Goal: Information Seeking & Learning: Learn about a topic

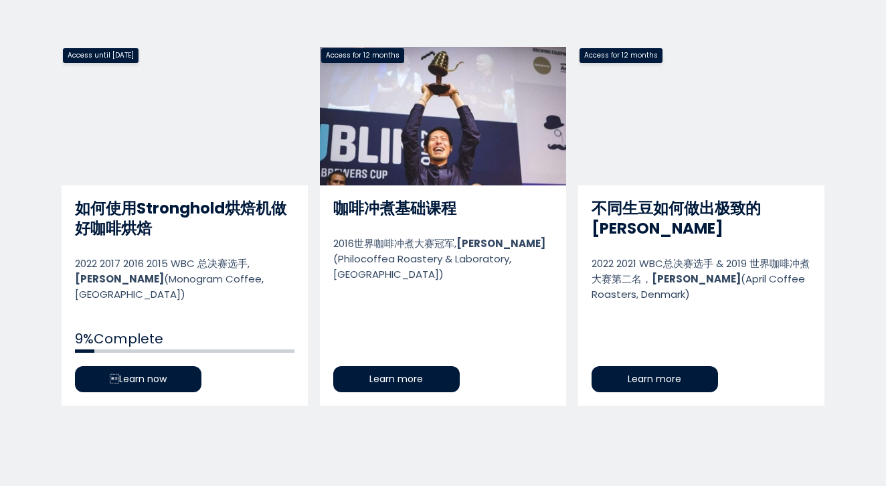
scroll to position [700, 0]
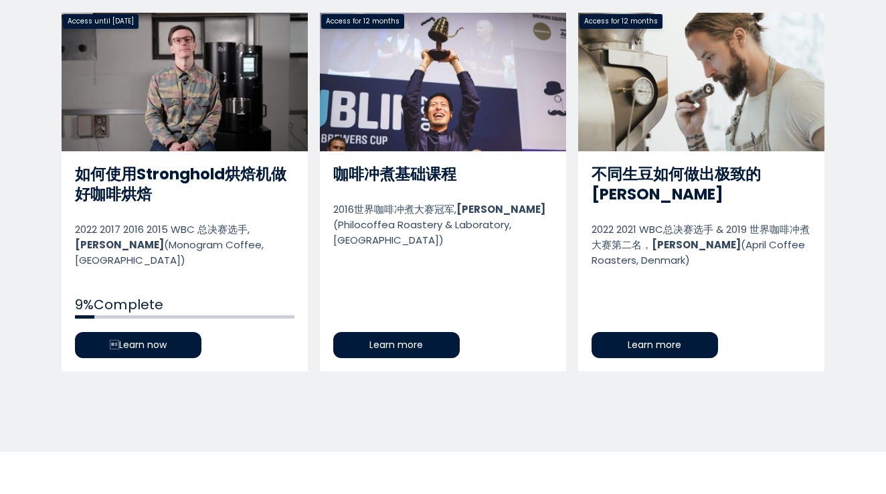
click at [177, 338] on link "如何使用Stronghold烘焙机做好咖啡烘焙" at bounding box center [185, 192] width 246 height 359
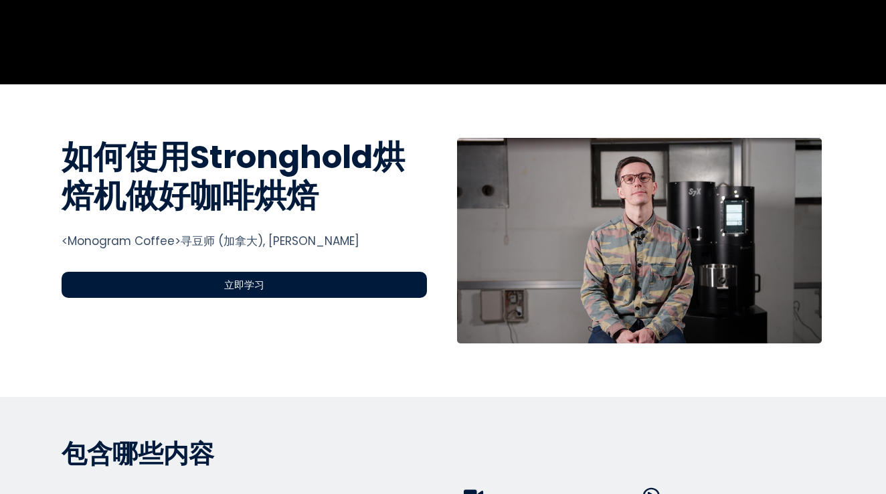
scroll to position [392, 0]
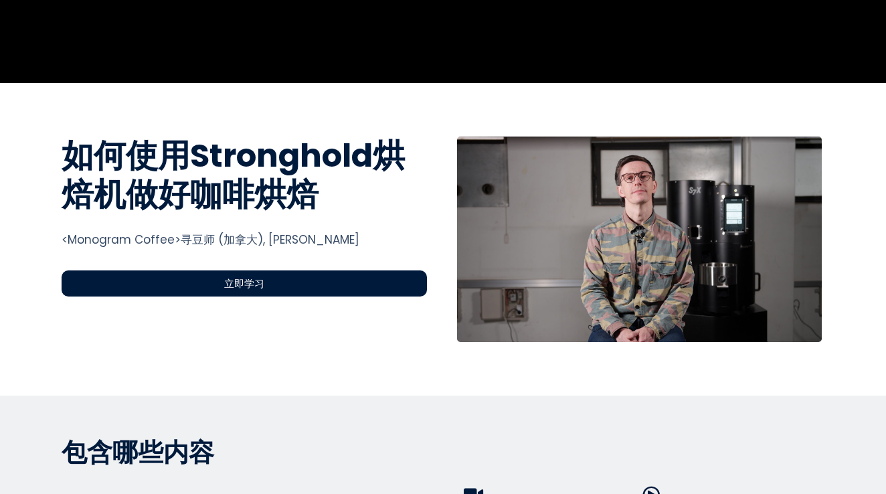
click at [155, 288] on div "立即学习" at bounding box center [245, 283] width 366 height 26
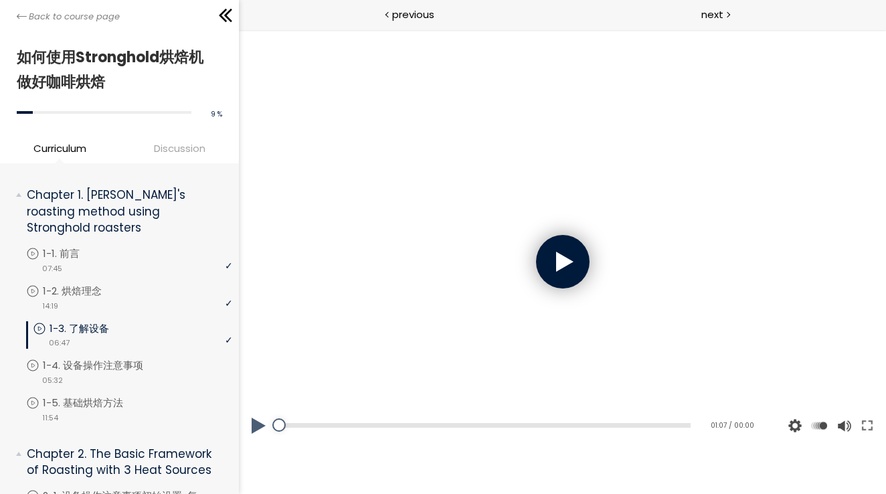
click at [574, 261] on div at bounding box center [563, 262] width 54 height 54
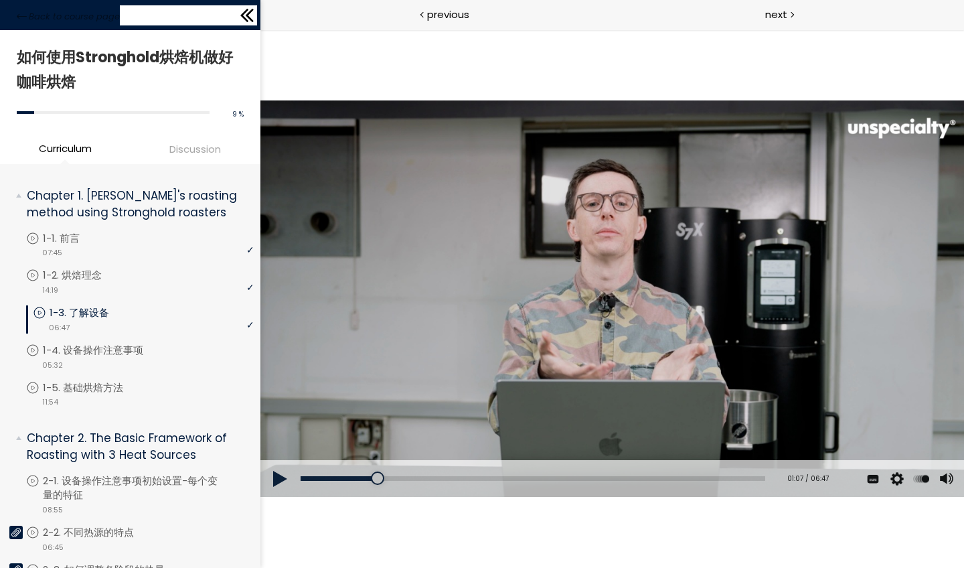
click at [250, 15] on icon at bounding box center [247, 15] width 20 height 20
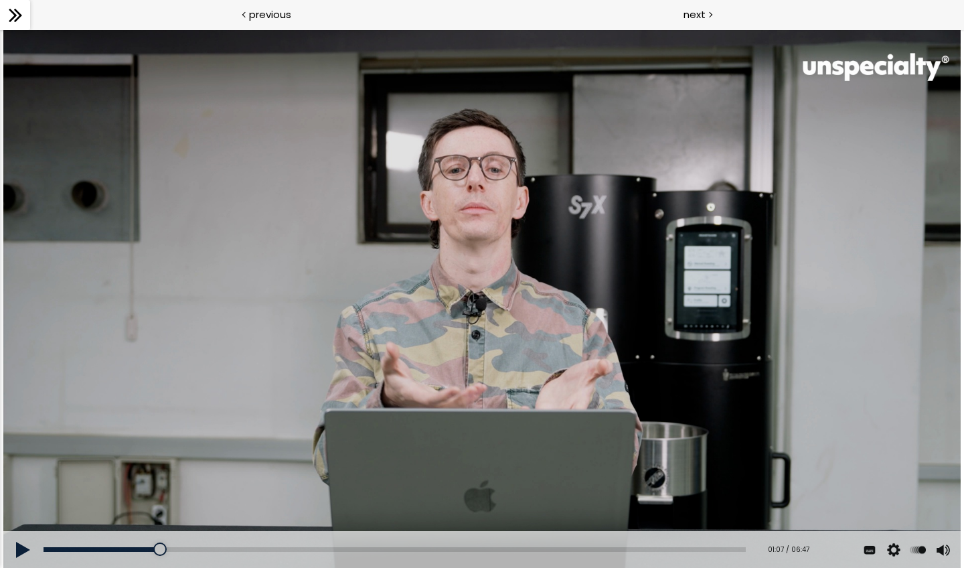
click at [21, 493] on button at bounding box center [23, 549] width 40 height 37
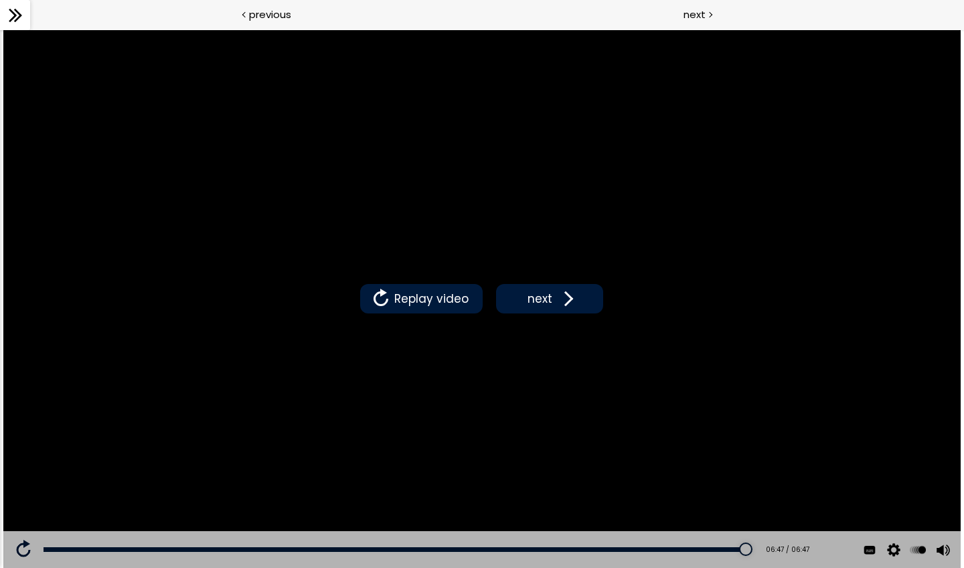
click at [20, 9] on icon at bounding box center [15, 15] width 20 height 20
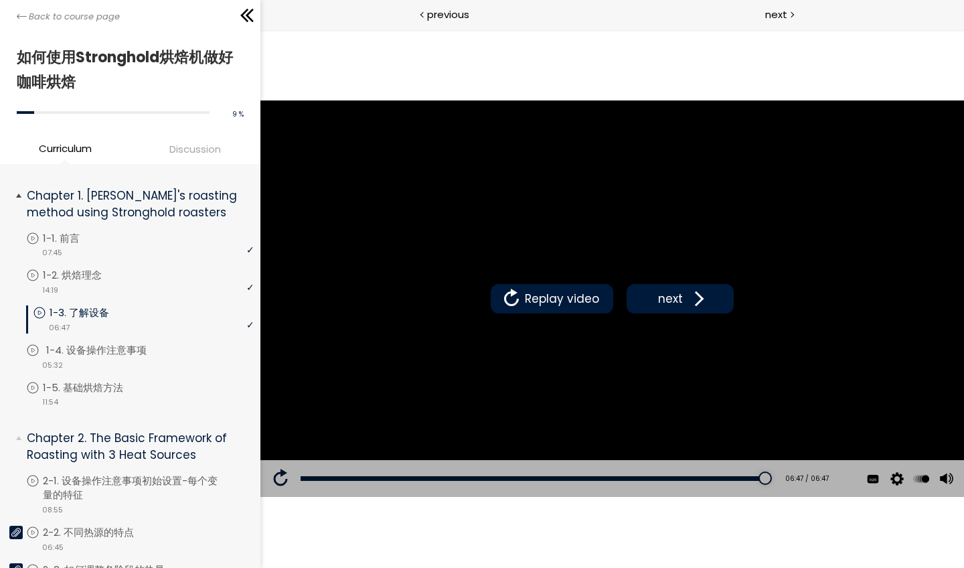
click at [135, 345] on p "1-4. 设备操作注意事项" at bounding box center [109, 350] width 127 height 15
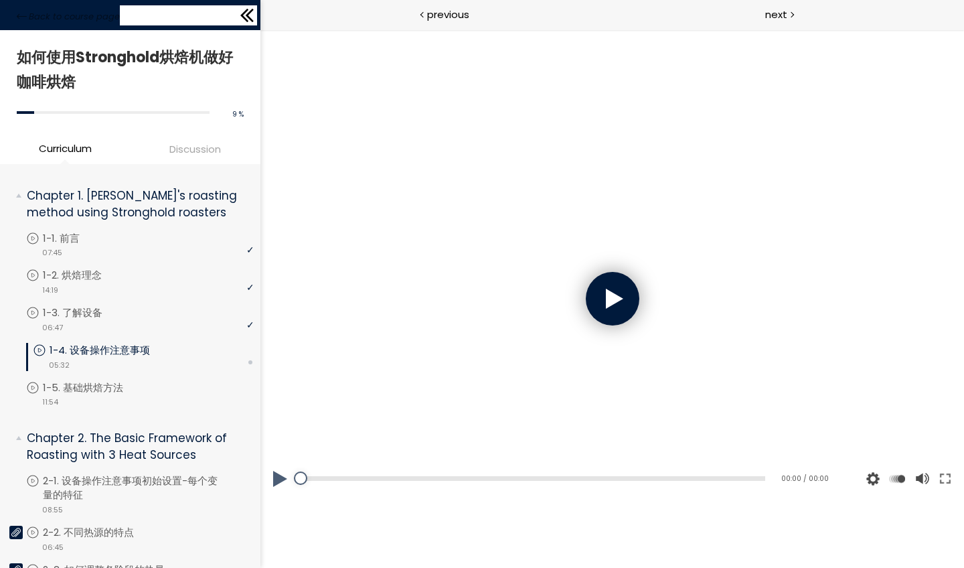
click at [251, 11] on icon at bounding box center [250, 15] width 8 height 13
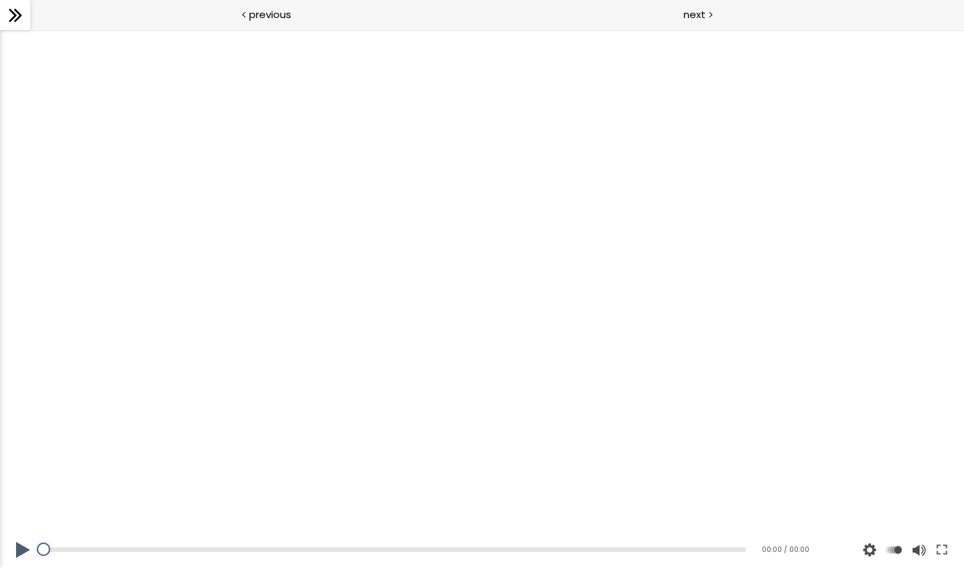
click at [27, 493] on button at bounding box center [23, 549] width 40 height 37
click at [20, 493] on button at bounding box center [23, 549] width 40 height 37
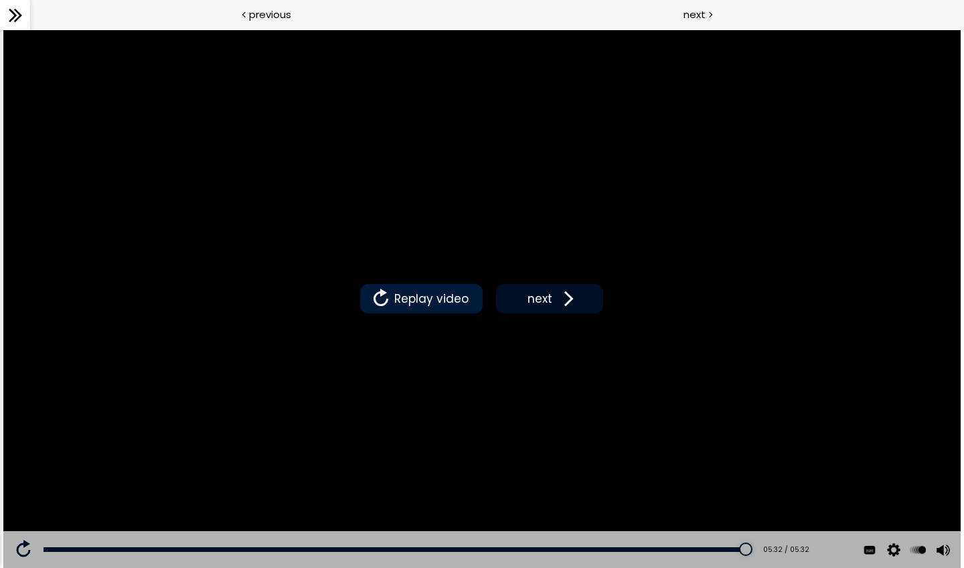
click at [524, 304] on span "next" at bounding box center [539, 298] width 31 height 17
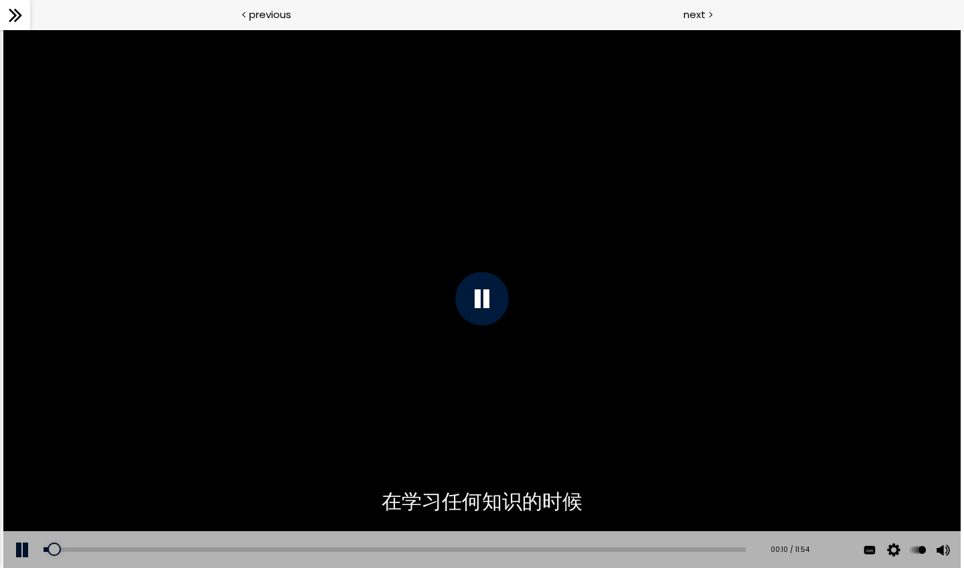
click at [12, 27] on div at bounding box center [15, 15] width 30 height 30
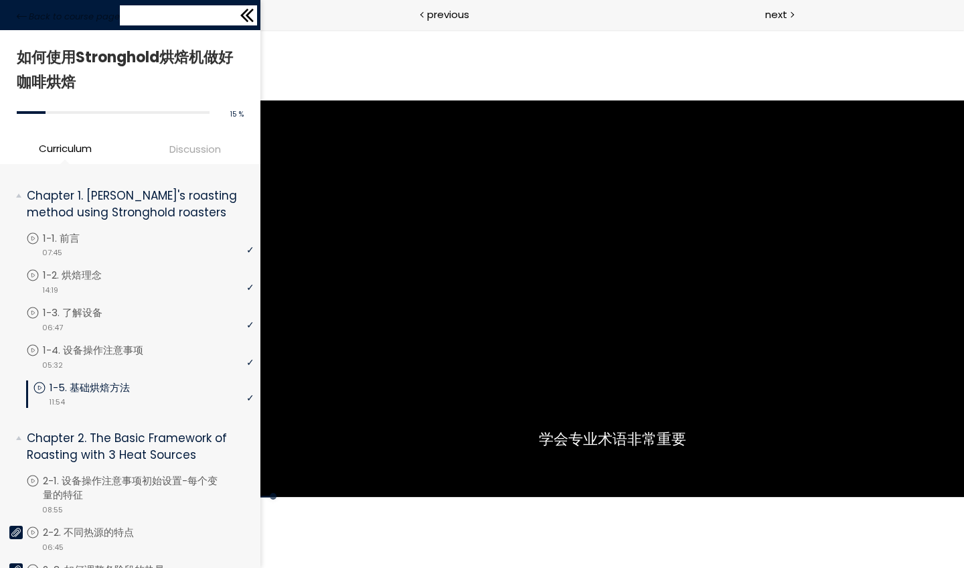
click at [253, 22] on icon at bounding box center [247, 15] width 20 height 20
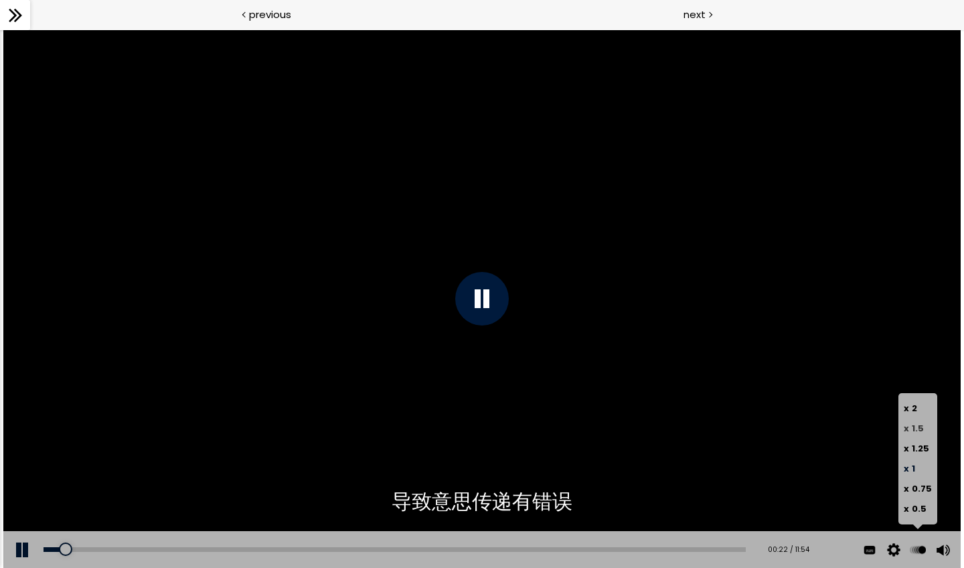
click at [886, 426] on label "x 1.5" at bounding box center [918, 428] width 28 height 20
click at [886, 416] on label "x 2" at bounding box center [918, 408] width 28 height 20
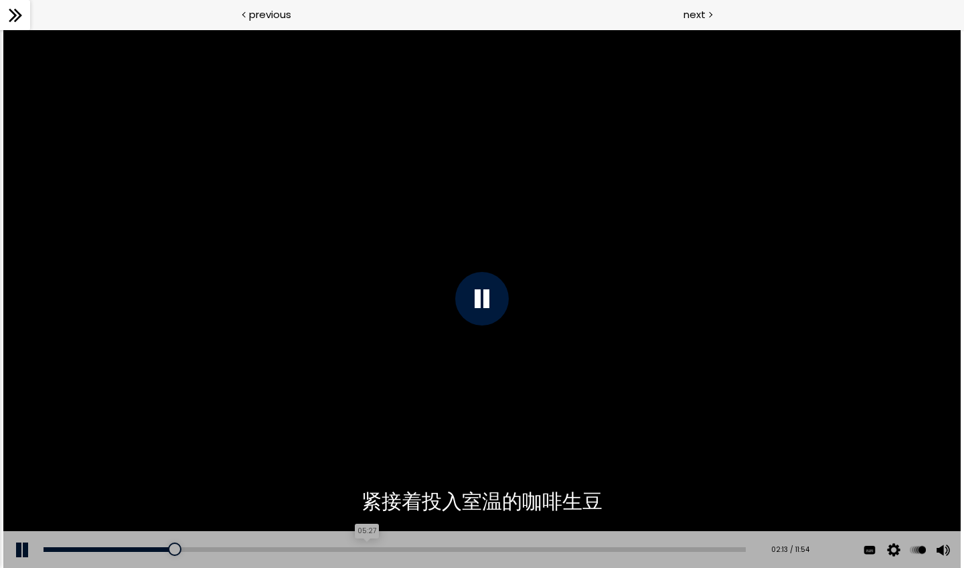
click at [368, 493] on div "05:27" at bounding box center [395, 549] width 702 height 5
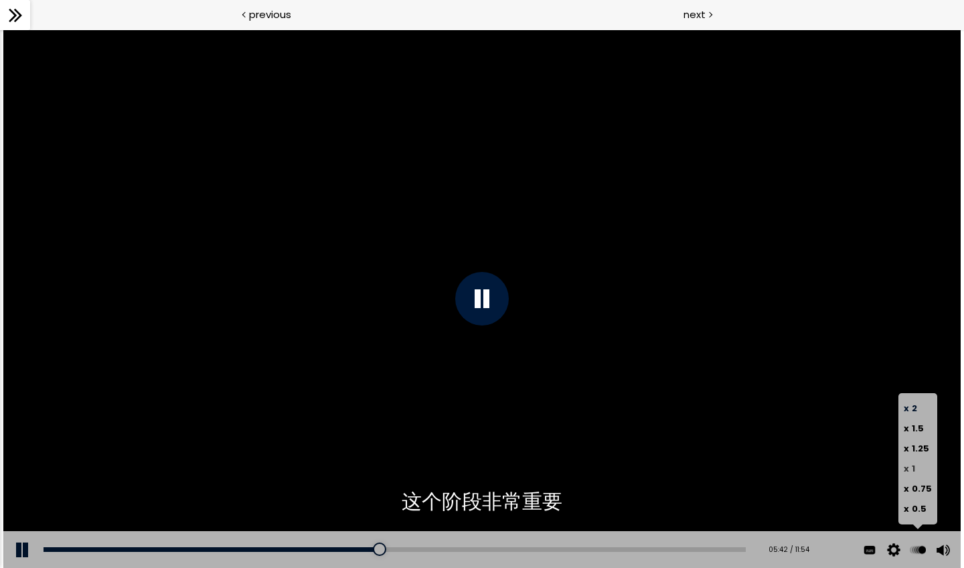
click at [886, 466] on span "1" at bounding box center [913, 468] width 3 height 13
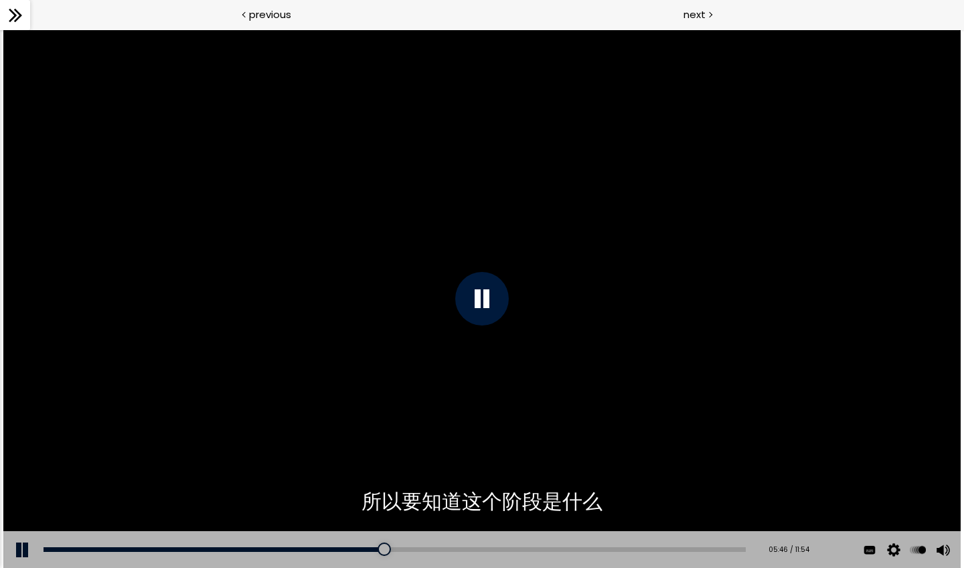
click at [21, 18] on icon at bounding box center [15, 15] width 20 height 20
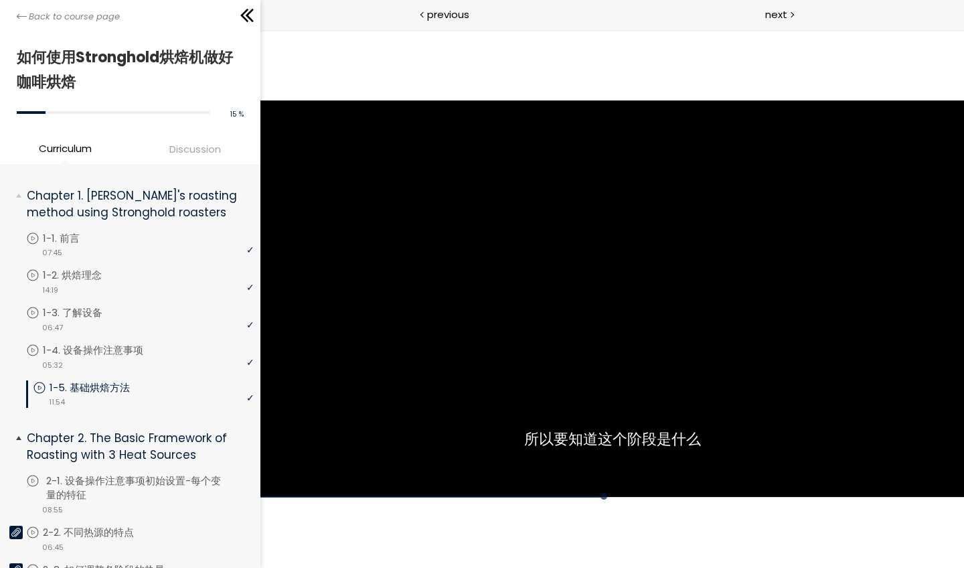
click at [109, 489] on p "2-1. 设备操作注意事项初始设置-每个变量的特征" at bounding box center [151, 487] width 211 height 29
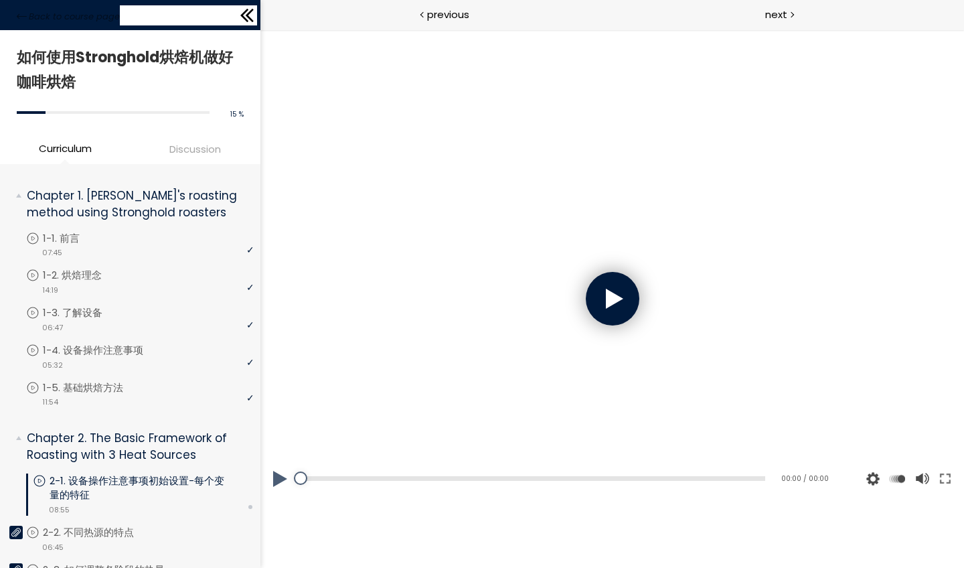
click at [248, 7] on icon at bounding box center [247, 15] width 20 height 20
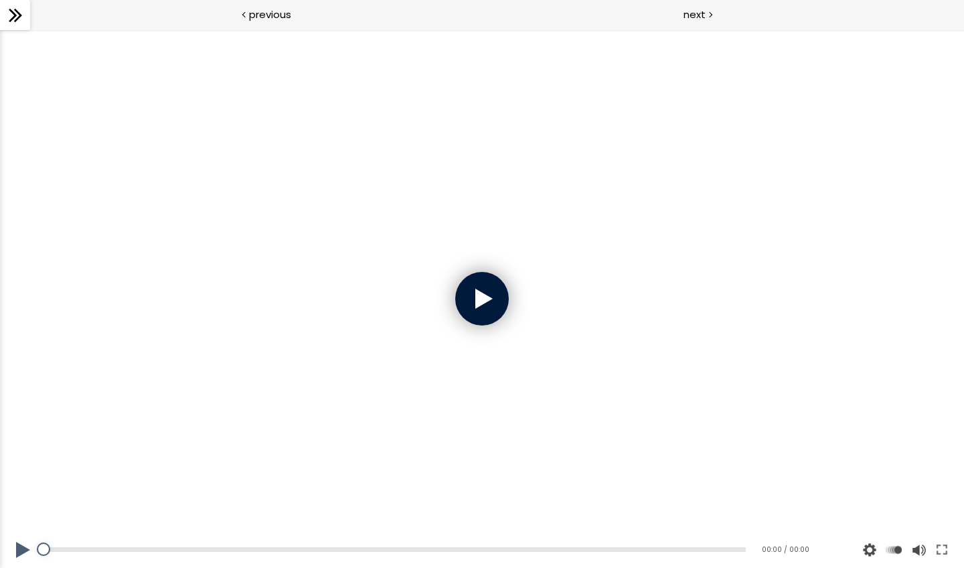
click at [488, 309] on div at bounding box center [482, 299] width 54 height 54
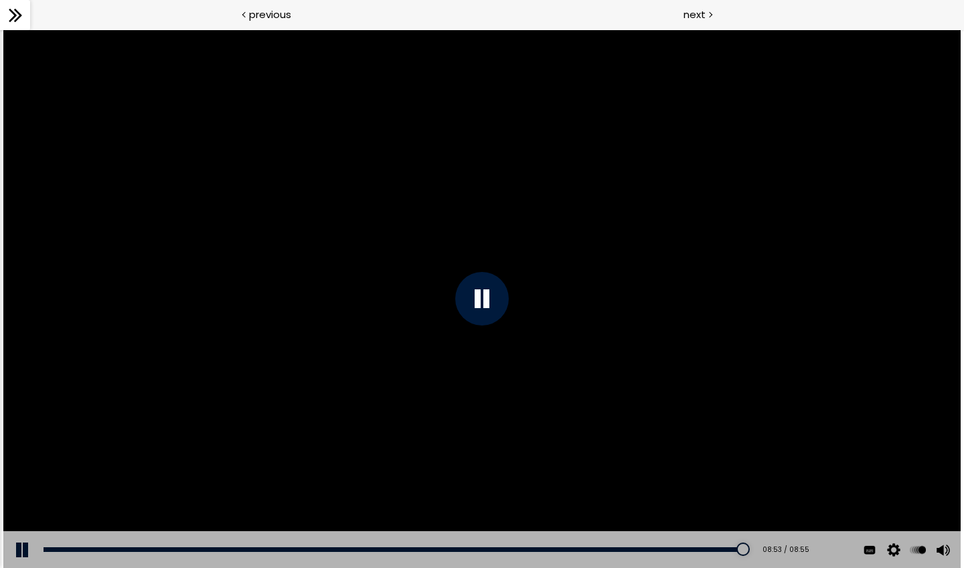
click at [16, 28] on div at bounding box center [15, 15] width 30 height 30
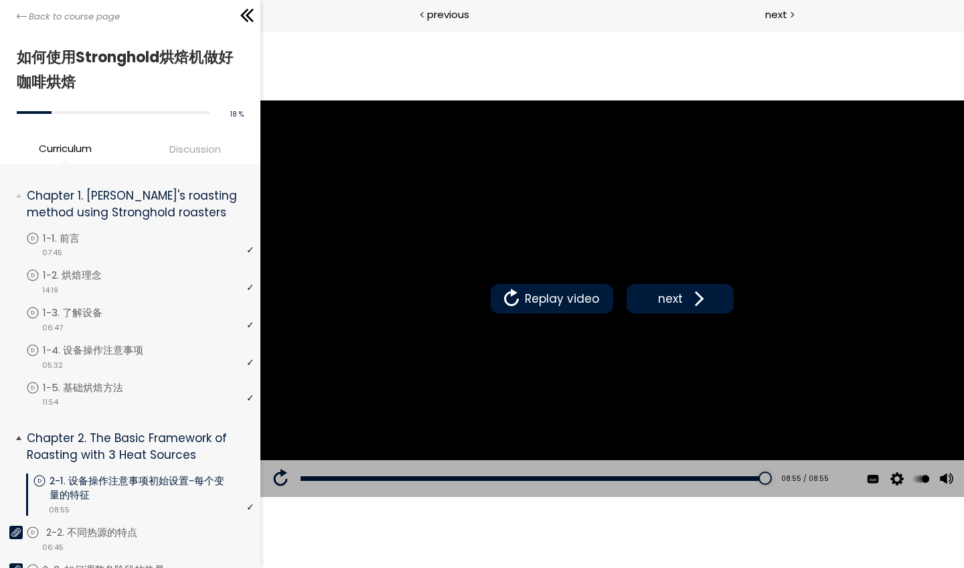
click at [102, 493] on p "2-2. 不同热源的特点" at bounding box center [105, 532] width 118 height 15
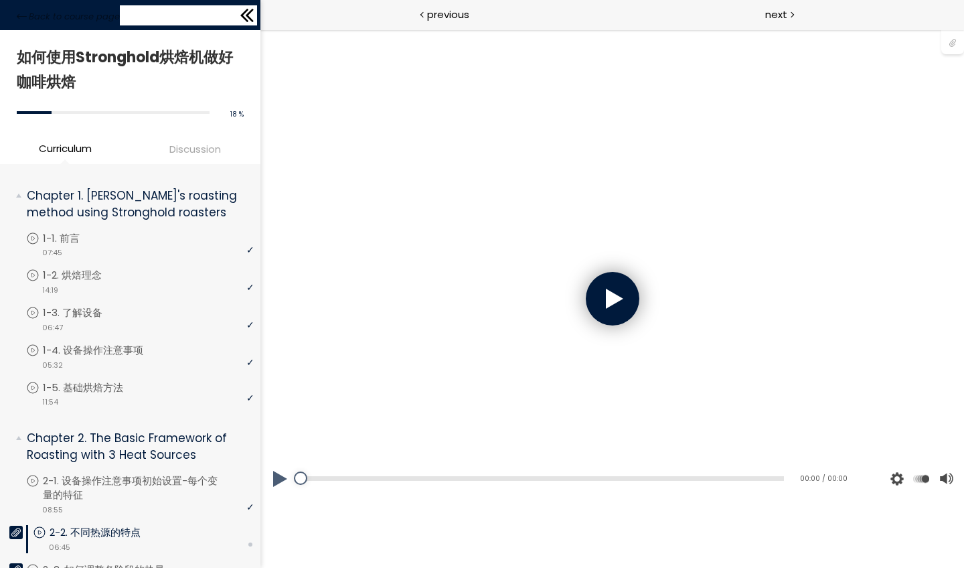
click at [242, 15] on icon at bounding box center [244, 15] width 8 height 13
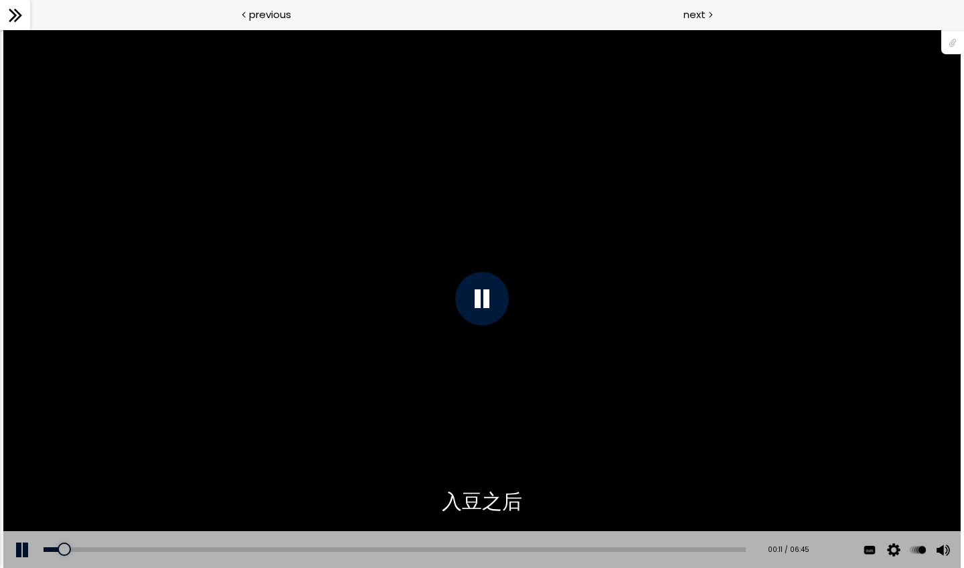
click at [481, 296] on div at bounding box center [482, 299] width 54 height 54
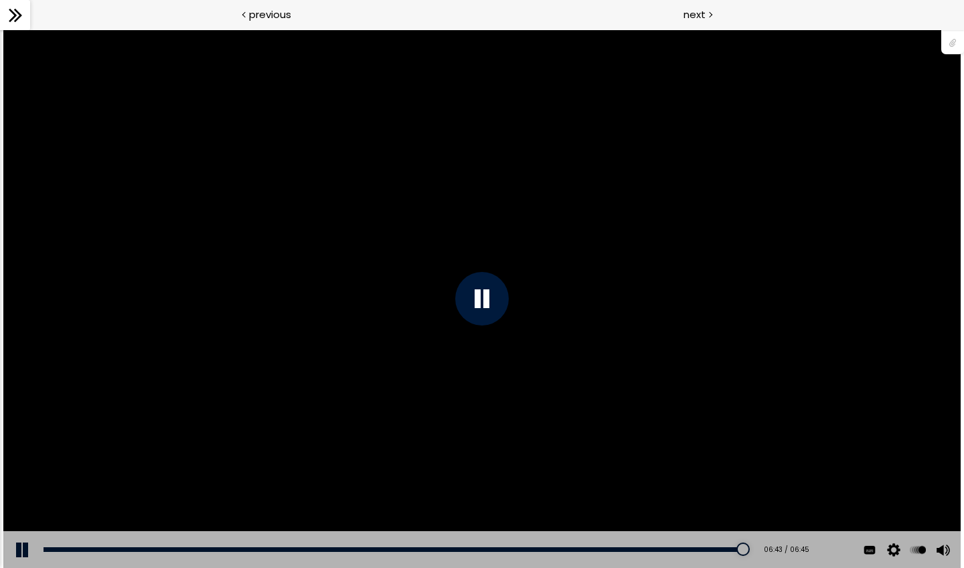
click at [21, 17] on icon at bounding box center [15, 15] width 20 height 20
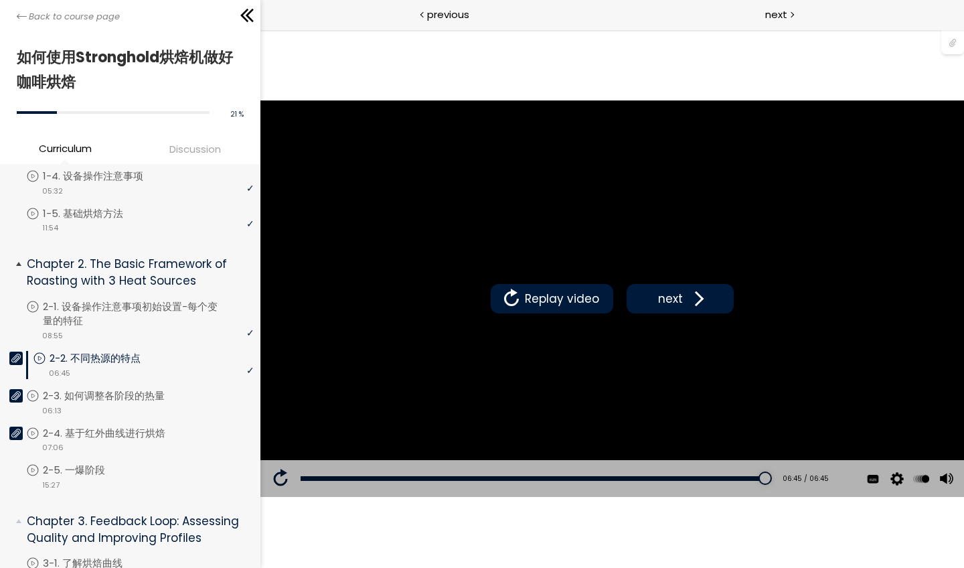
scroll to position [179, 0]
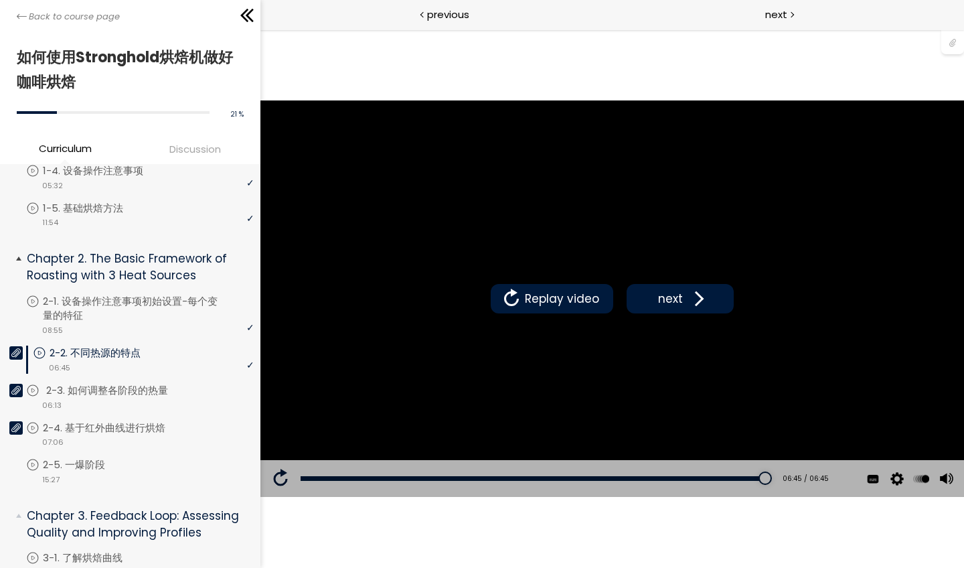
click at [131, 384] on p "2-3. 如何调整各阶段的热量" at bounding box center [120, 390] width 149 height 15
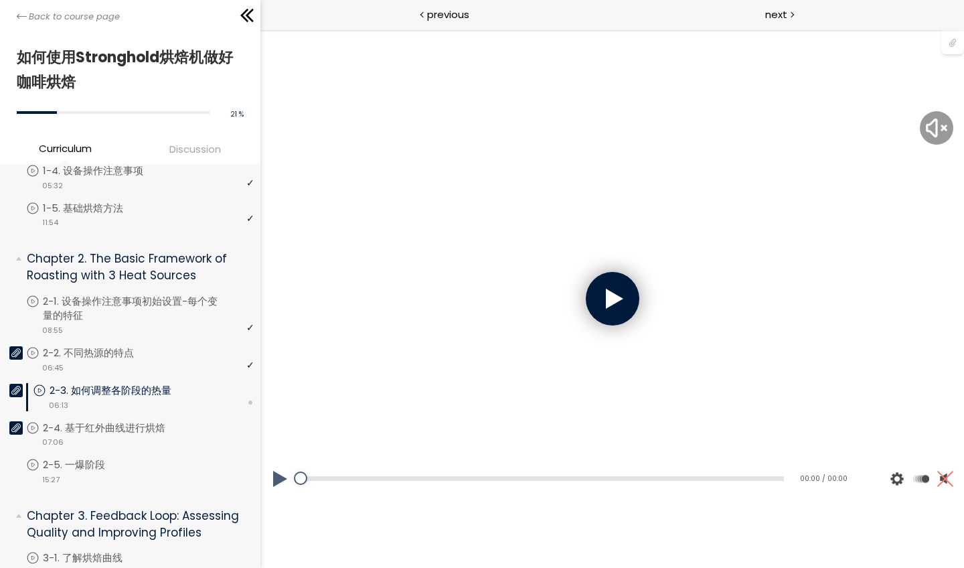
click at [616, 313] on div at bounding box center [612, 299] width 54 height 54
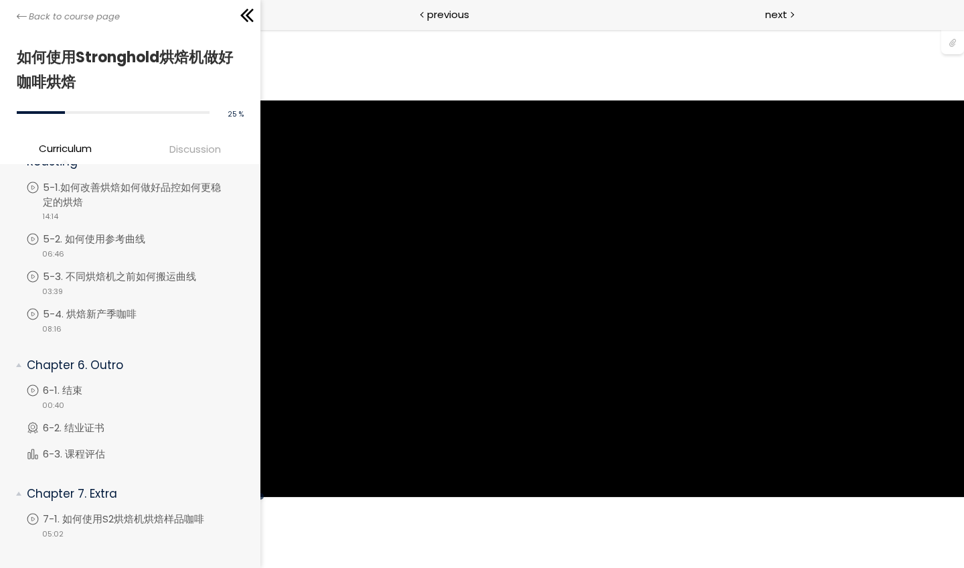
scroll to position [1167, 0]
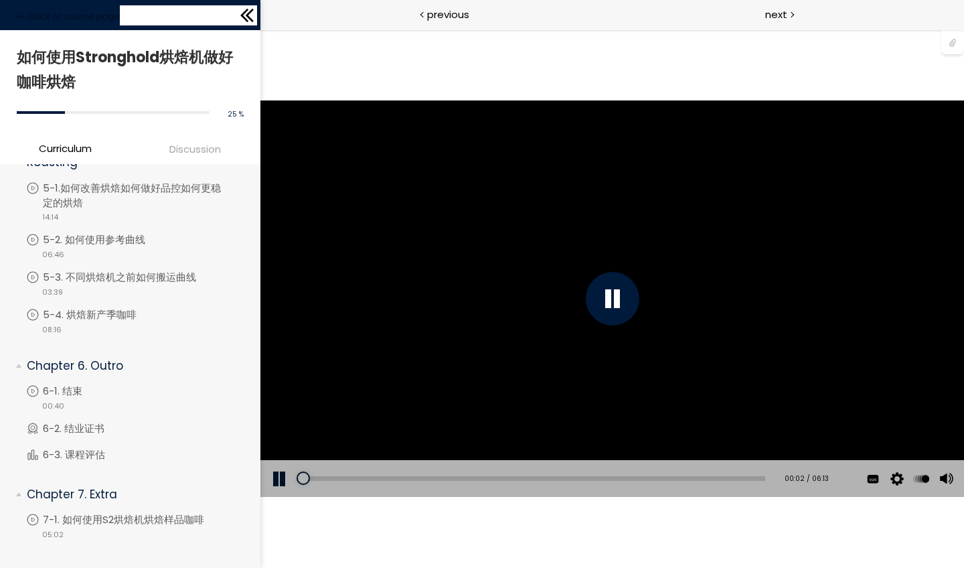
click at [240, 24] on icon at bounding box center [247, 15] width 20 height 20
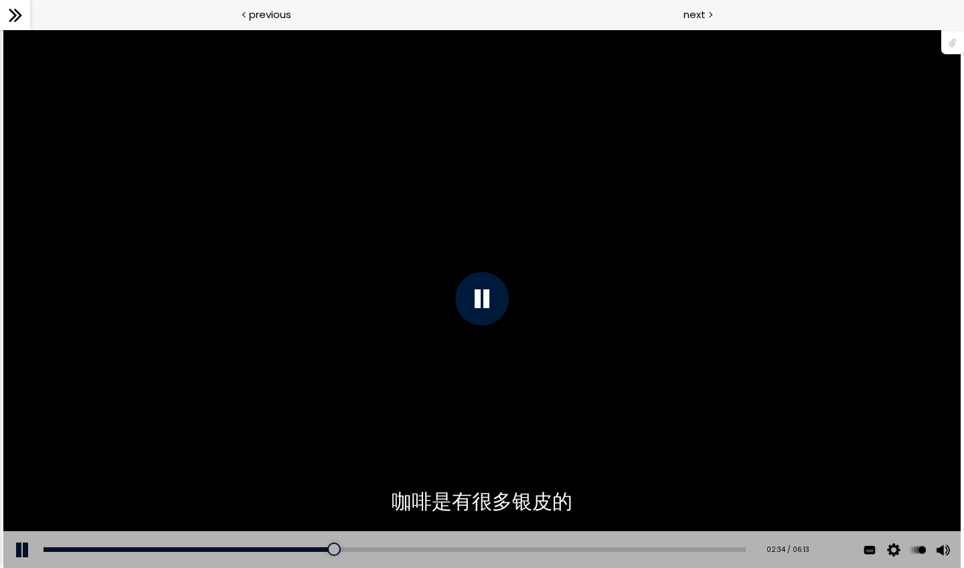
click at [495, 309] on div at bounding box center [482, 299] width 54 height 54
